Goal: Information Seeking & Learning: Find specific fact

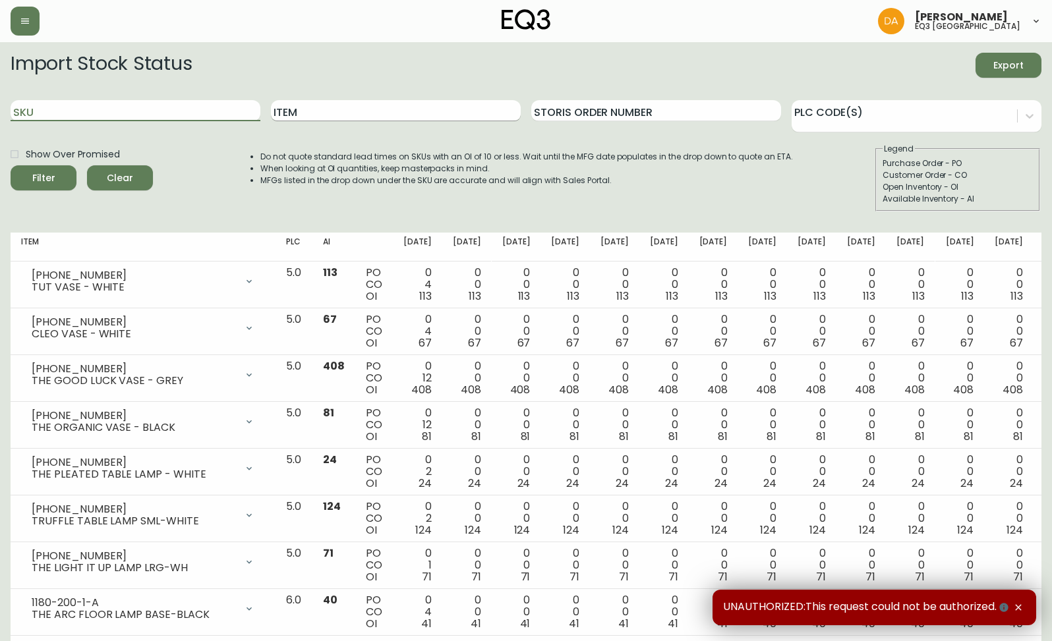
drag, startPoint x: 150, startPoint y: 116, endPoint x: 373, endPoint y: 112, distance: 222.8
click at [151, 116] on input "SKU" at bounding box center [136, 110] width 250 height 21
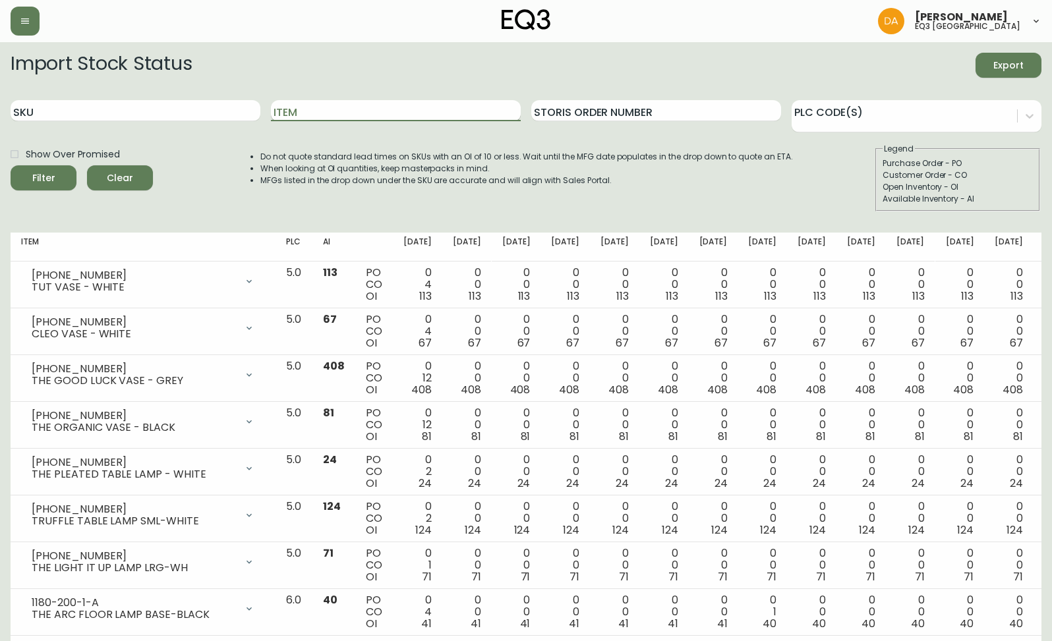
click at [431, 111] on input "Item" at bounding box center [396, 110] width 250 height 21
type input "PLACE"
click at [11, 165] on button "Filter" at bounding box center [44, 177] width 66 height 25
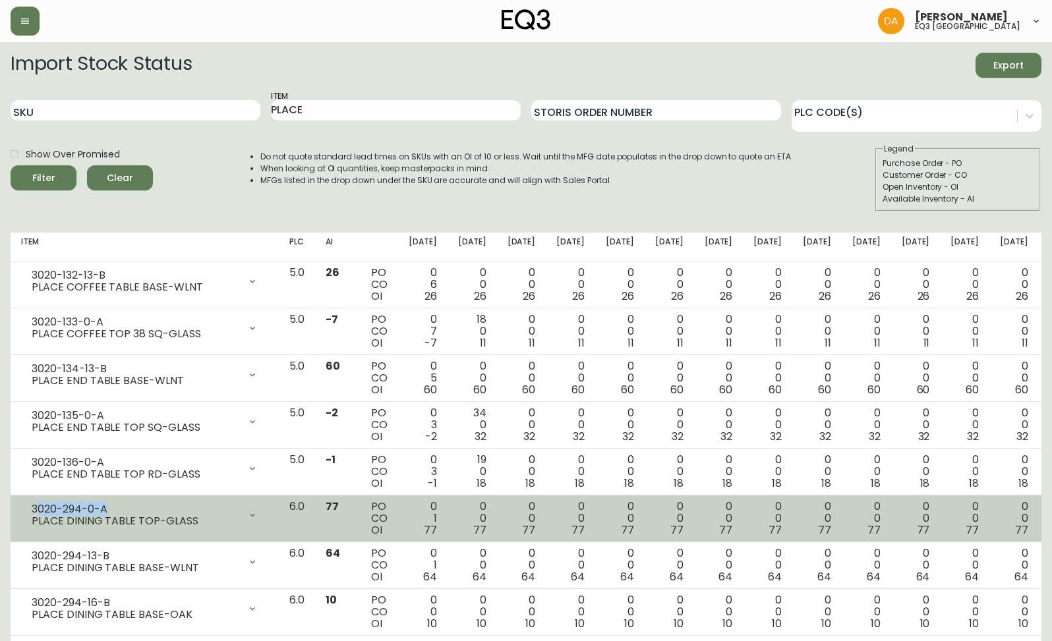
drag, startPoint x: 125, startPoint y: 512, endPoint x: 35, endPoint y: 506, distance: 89.8
click at [35, 506] on div "3020-294-0-A" at bounding box center [136, 510] width 208 height 12
click at [33, 506] on div "3020-294-0-A" at bounding box center [136, 510] width 208 height 12
drag, startPoint x: 109, startPoint y: 504, endPoint x: 20, endPoint y: 509, distance: 89.7
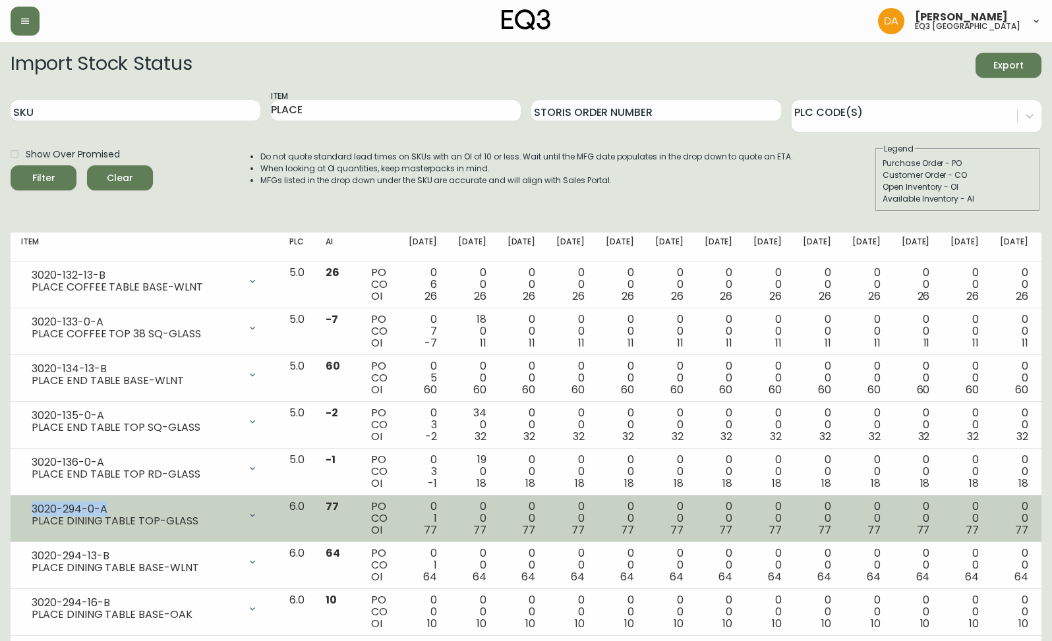
click at [20, 509] on td "3020-294-0-A PLACE DINING TABLE TOP-GLASS Opening Balance 78 ( Oct 09, 2025 ) C…" at bounding box center [145, 519] width 268 height 47
copy div "3020-294-0-A"
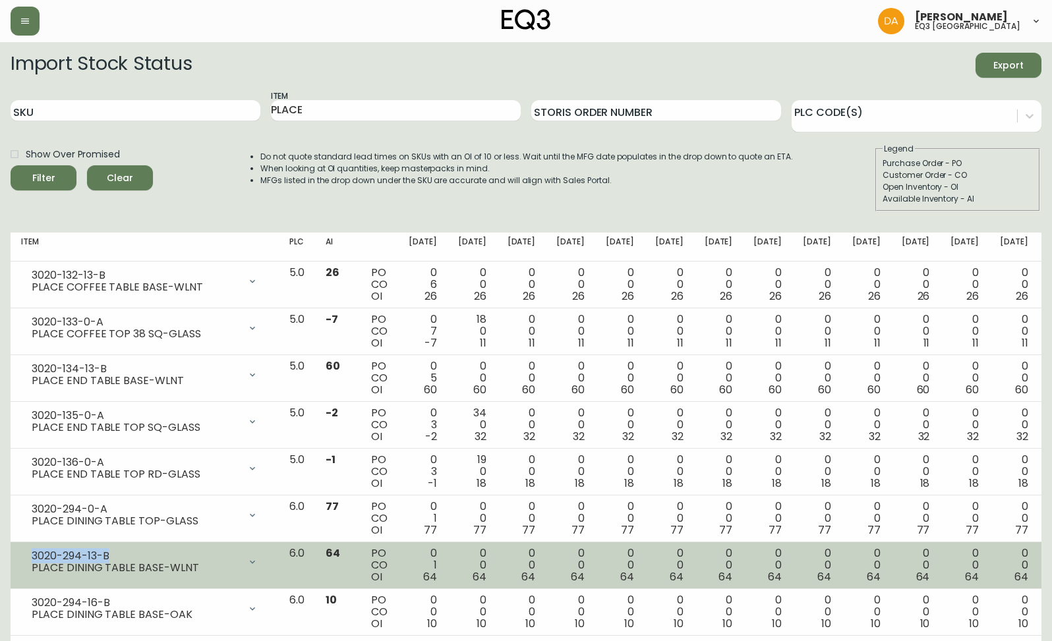
drag, startPoint x: 130, startPoint y: 552, endPoint x: 28, endPoint y: 547, distance: 102.3
click at [28, 547] on td "3020-294-13-B PLACE DINING TABLE BASE-WLNT Opening Balance 65 ( Oct 09, 2025 ) …" at bounding box center [145, 565] width 268 height 47
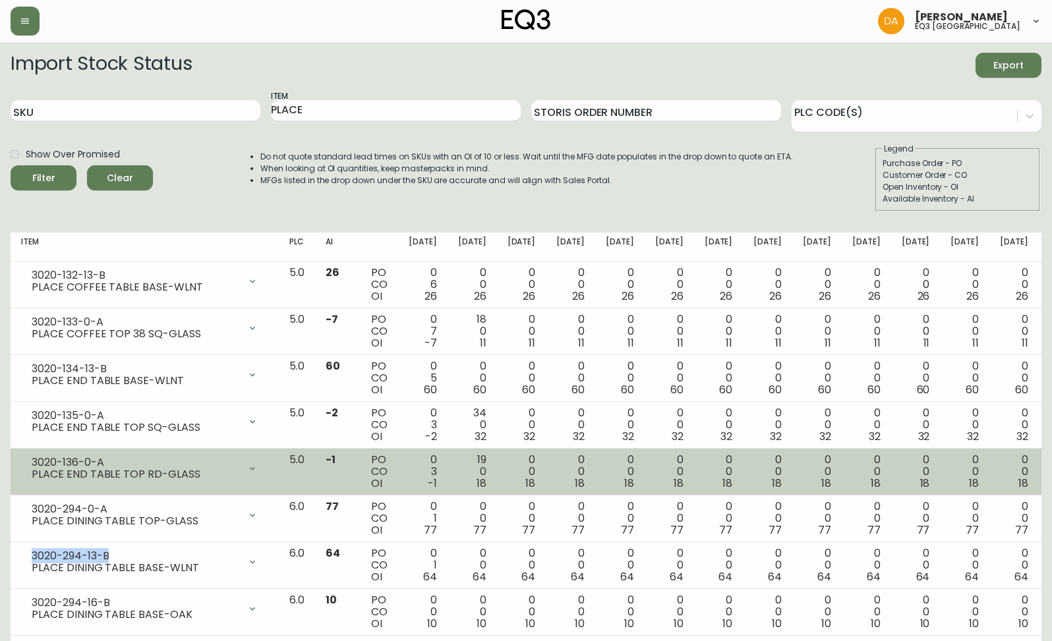
copy div "3020-294-13-B"
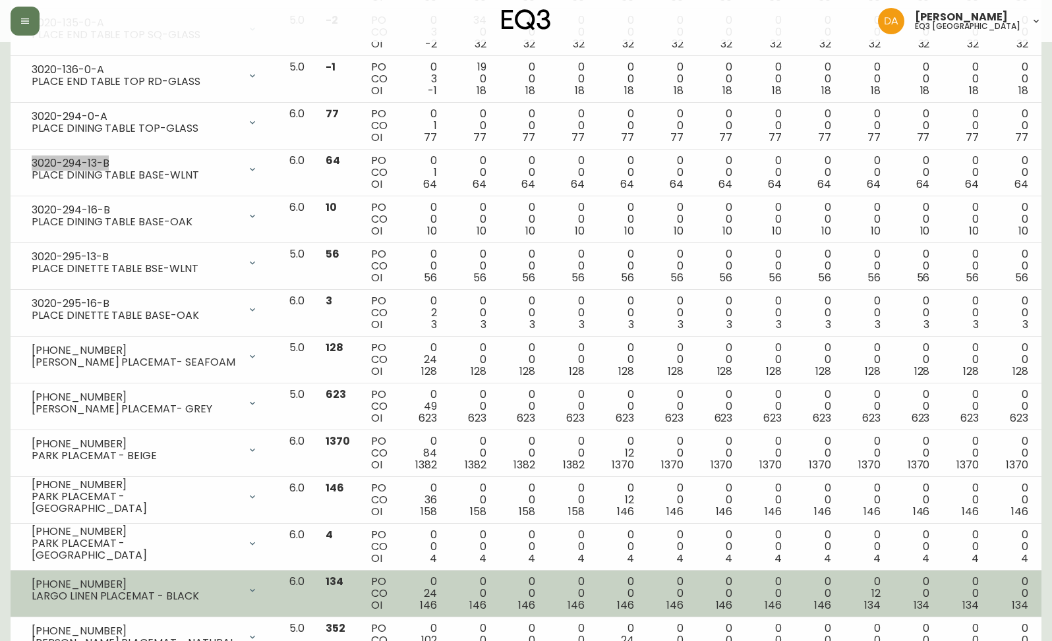
scroll to position [378, 0]
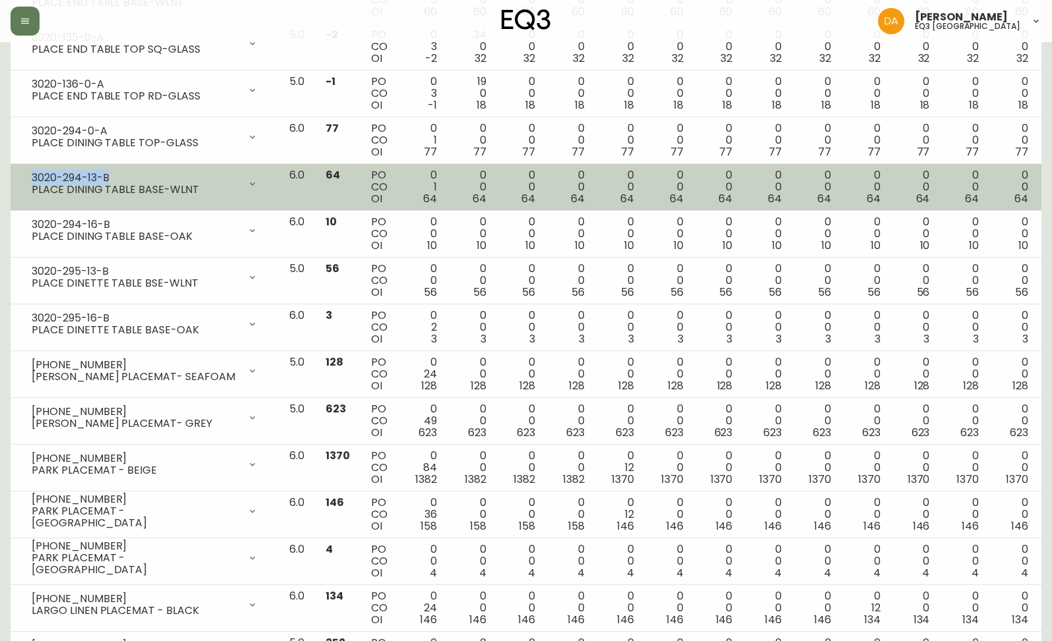
click at [119, 177] on div "3020-294-13-B" at bounding box center [136, 178] width 208 height 12
drag, startPoint x: 119, startPoint y: 177, endPoint x: 16, endPoint y: 173, distance: 102.9
click at [16, 173] on td "3020-294-13-B PLACE DINING TABLE BASE-WLNT Opening Balance 65 ( Oct 09, 2025 ) …" at bounding box center [145, 187] width 268 height 47
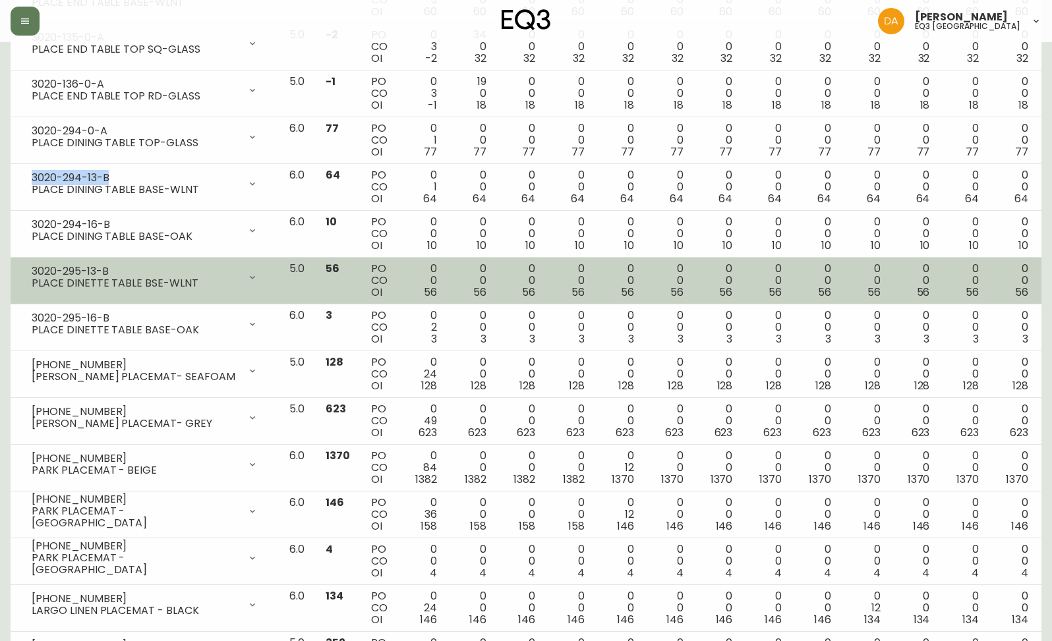
copy div "3020-294-13-B"
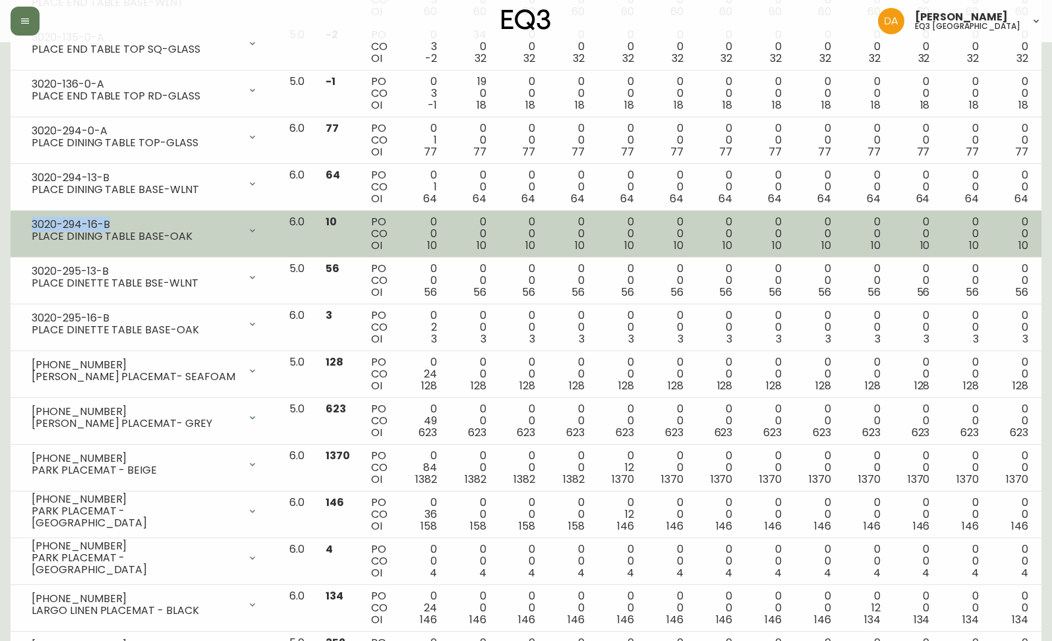
drag, startPoint x: 133, startPoint y: 225, endPoint x: 16, endPoint y: 212, distance: 117.5
click at [16, 212] on td "3020-294-16-B PLACE DINING TABLE BASE-OAK Opening Balance 10 ( Oct 09, 2025 ) A…" at bounding box center [145, 234] width 268 height 47
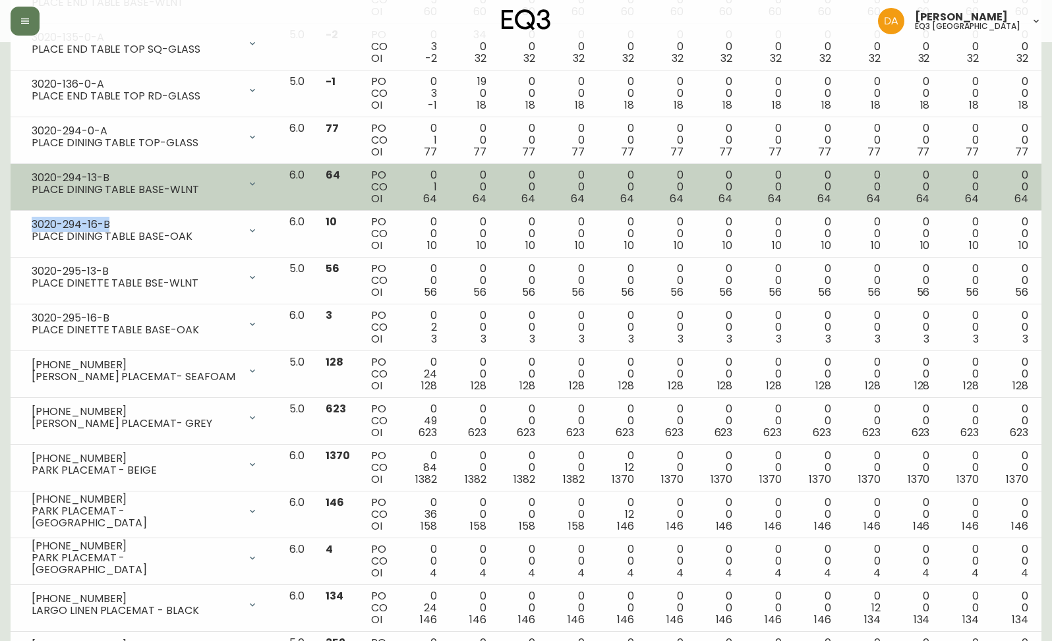
copy div "3020-294-16-B"
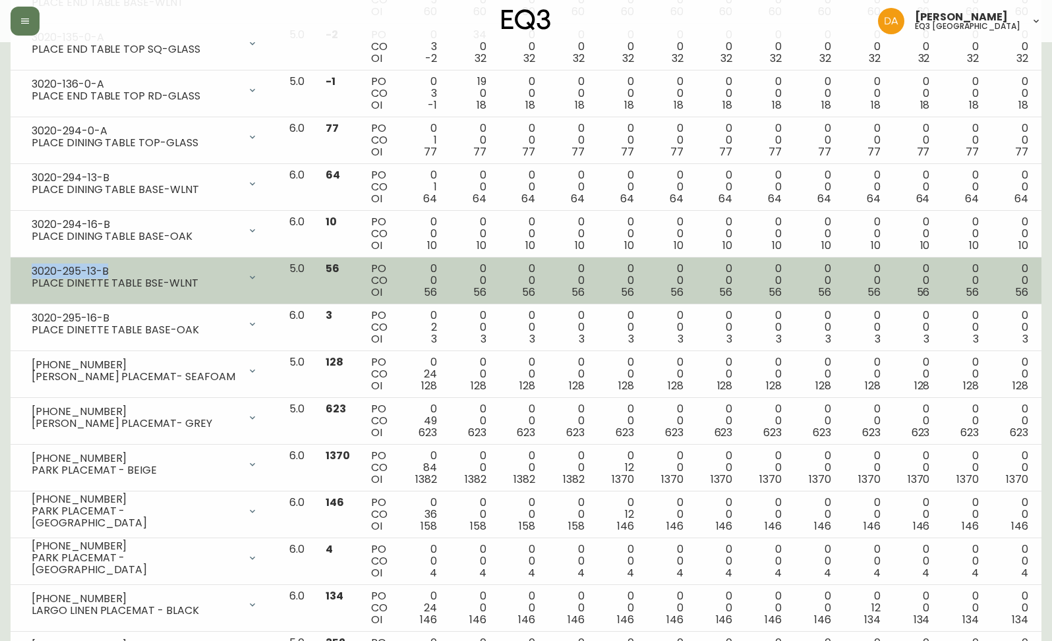
drag, startPoint x: 130, startPoint y: 272, endPoint x: 19, endPoint y: 272, distance: 111.4
click at [19, 272] on td "3020-295-13-B PLACE DINETTE TABLE BSE-WLNT Opening Balance 56 ( Oct 09, 2025 ) …" at bounding box center [145, 281] width 268 height 47
copy div "3020-295-13-B"
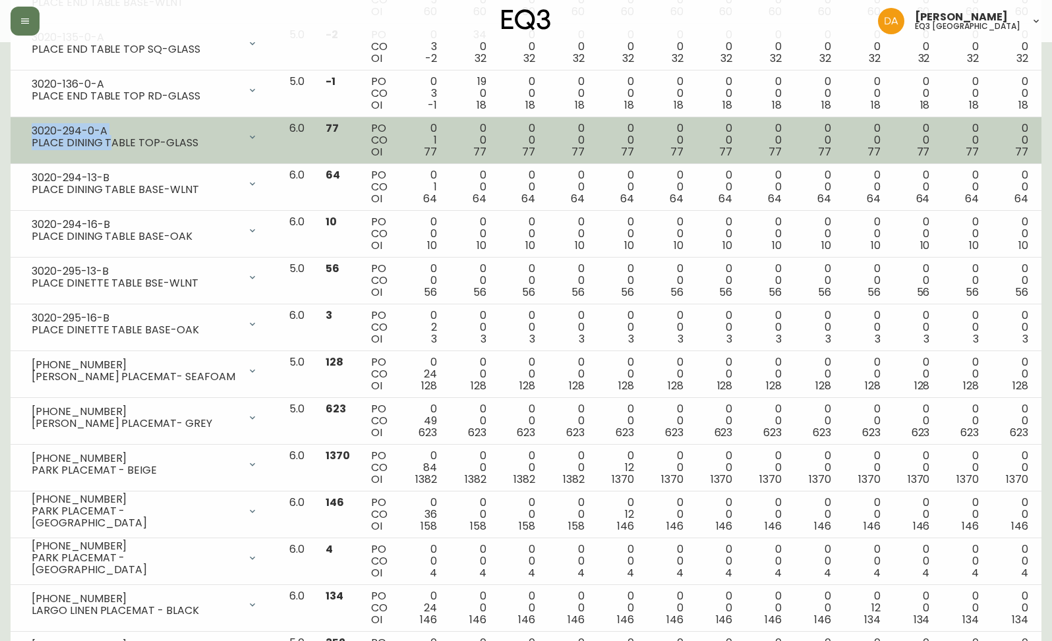
drag, startPoint x: 111, startPoint y: 135, endPoint x: 16, endPoint y: 134, distance: 94.2
click at [16, 134] on td "3020-294-0-A PLACE DINING TABLE TOP-GLASS Opening Balance 78 ( Oct 09, 2025 ) C…" at bounding box center [145, 140] width 268 height 47
click at [148, 138] on div "PLACE DINING TABLE TOP-GLASS" at bounding box center [136, 143] width 208 height 12
drag, startPoint x: 111, startPoint y: 130, endPoint x: 16, endPoint y: 134, distance: 94.3
click at [16, 134] on td "3020-294-0-A PLACE DINING TABLE TOP-GLASS Opening Balance 78 ( Oct 09, 2025 ) C…" at bounding box center [145, 140] width 268 height 47
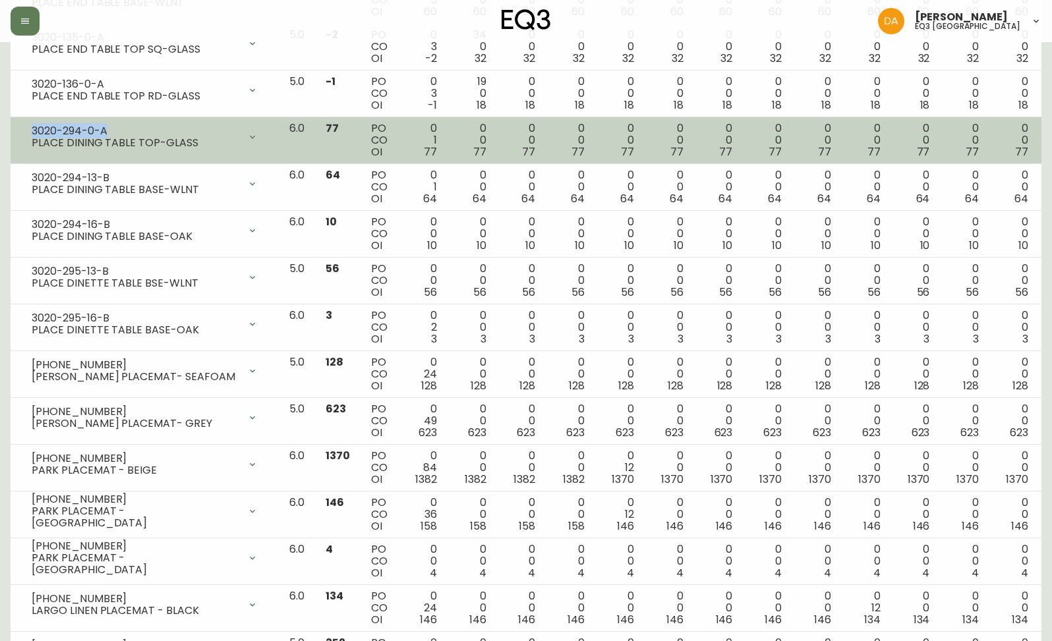
copy div "3020-294-0-A"
